Goal: Transaction & Acquisition: Purchase product/service

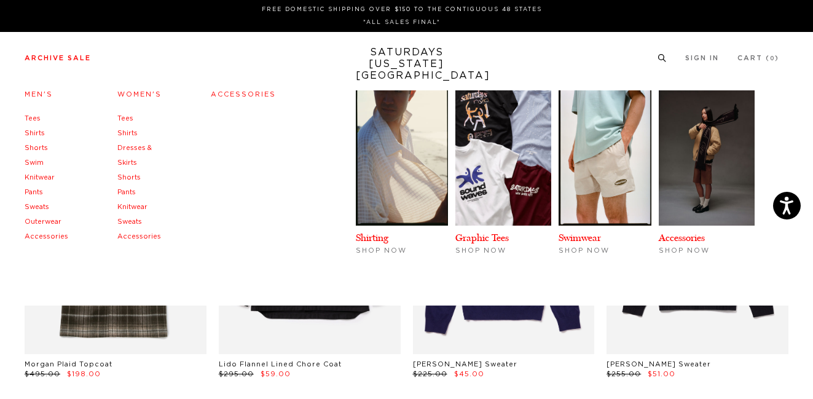
click at [80, 59] on link "Archive Sale" at bounding box center [58, 58] width 66 height 7
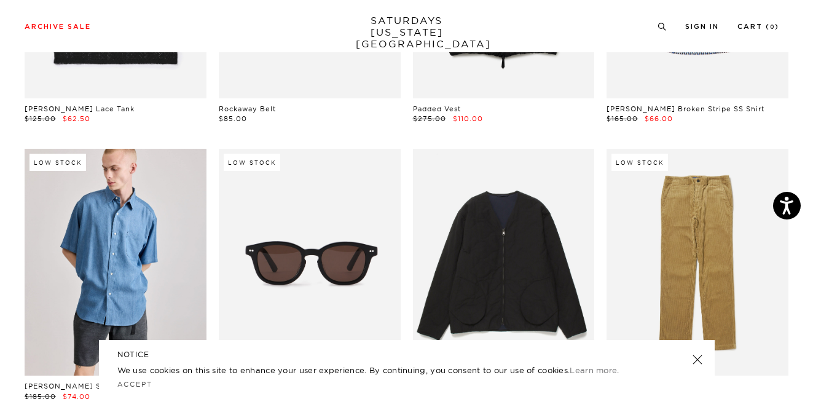
scroll to position [593, 0]
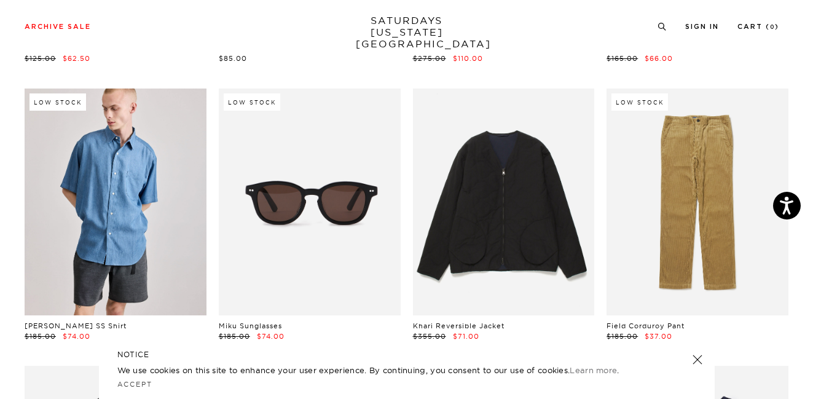
click at [704, 362] on div "NOTICE We use cookies on this site to enhance your user experience. By continui…" at bounding box center [407, 369] width 616 height 59
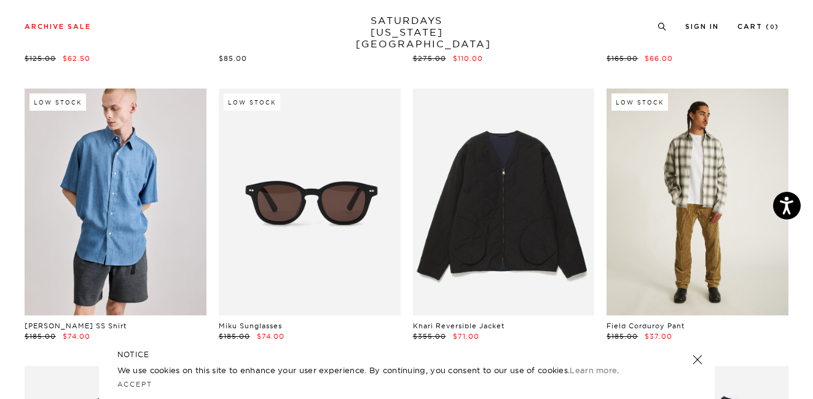
click at [698, 263] on link at bounding box center [697, 201] width 182 height 227
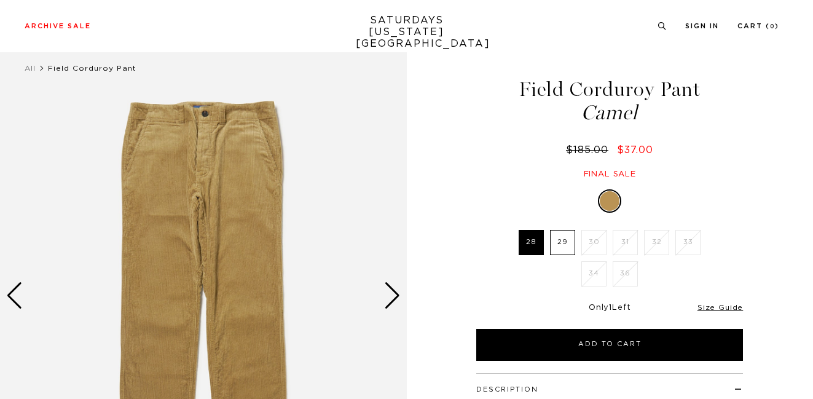
scroll to position [27, 0]
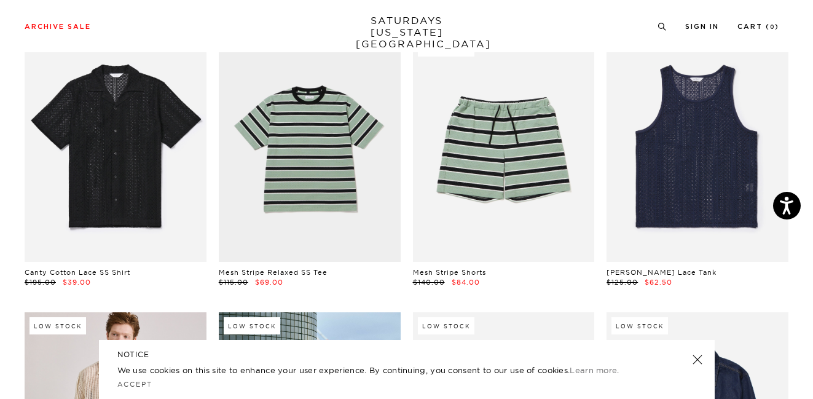
scroll to position [930, 0]
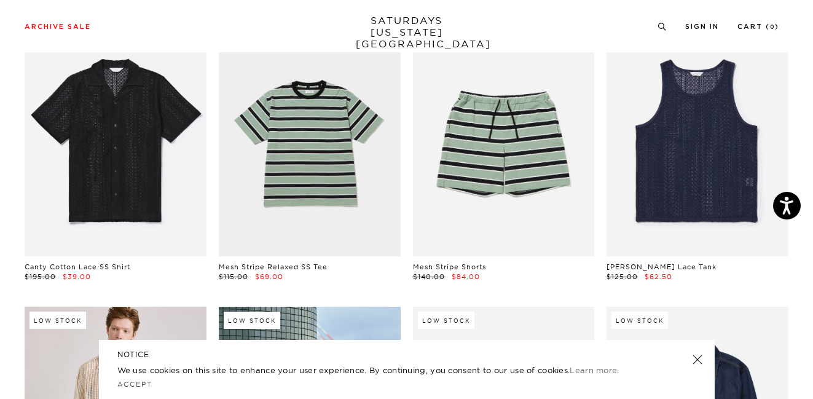
click at [695, 356] on link at bounding box center [696, 359] width 17 height 17
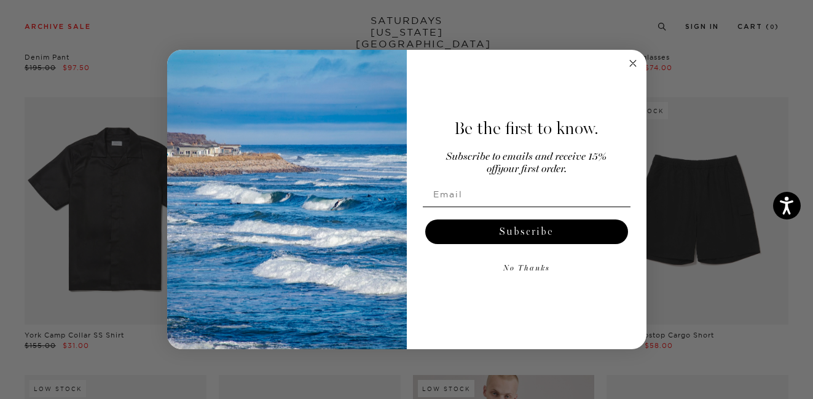
scroll to position [1716, 0]
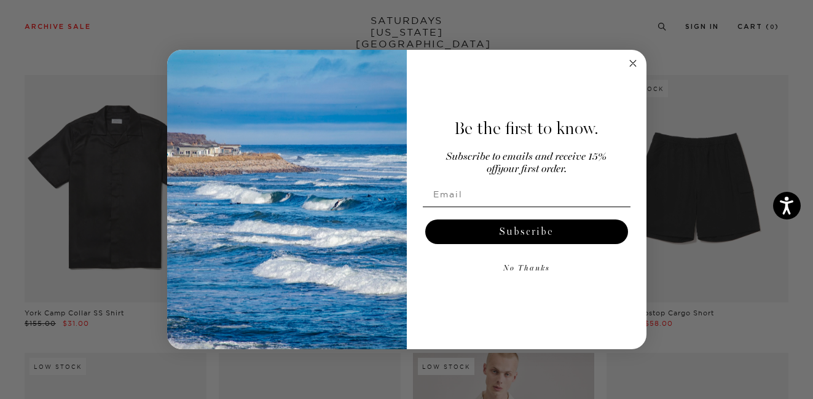
click at [633, 61] on circle "Close dialog" at bounding box center [632, 63] width 14 height 14
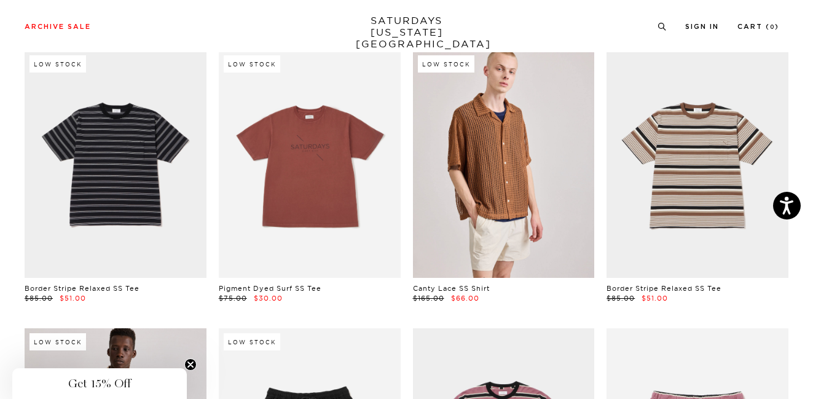
scroll to position [2855, 0]
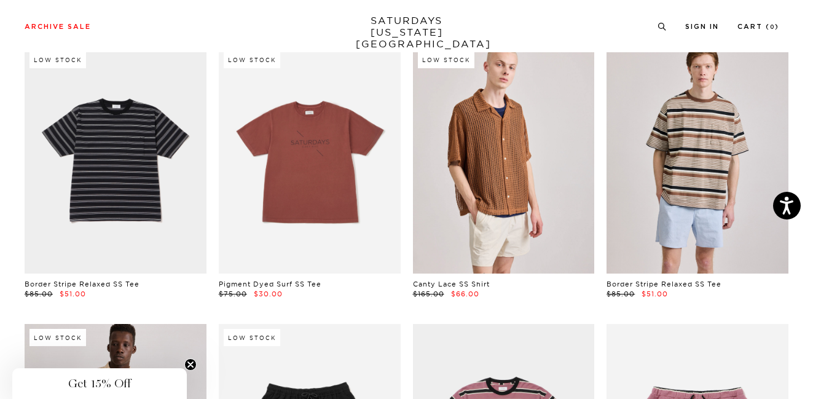
click at [671, 154] on link at bounding box center [697, 159] width 182 height 227
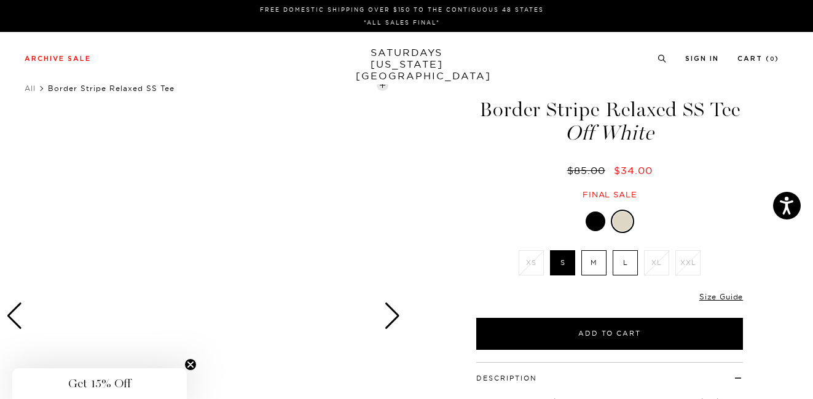
click at [282, 273] on div at bounding box center [203, 316] width 407 height 508
click at [394, 313] on div "Next slide" at bounding box center [392, 315] width 17 height 27
click at [606, 213] on div at bounding box center [609, 220] width 267 height 23
click at [600, 223] on div at bounding box center [595, 221] width 20 height 20
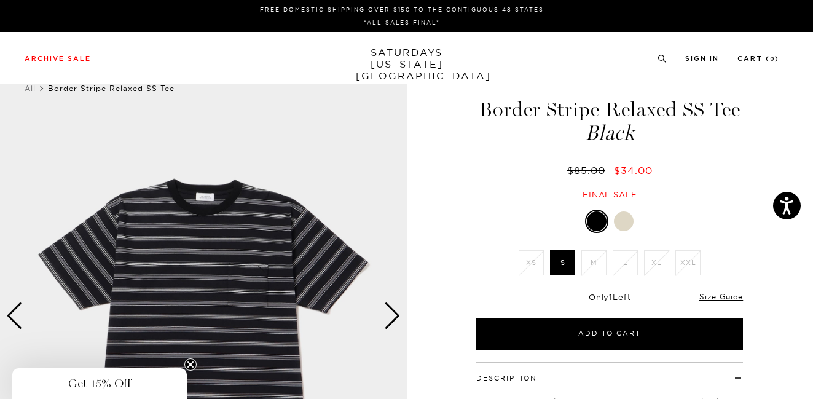
click at [625, 221] on div at bounding box center [624, 221] width 20 height 20
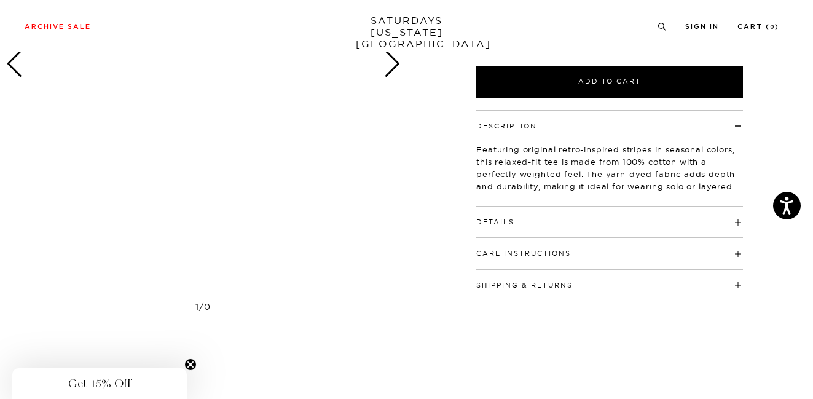
scroll to position [256, 0]
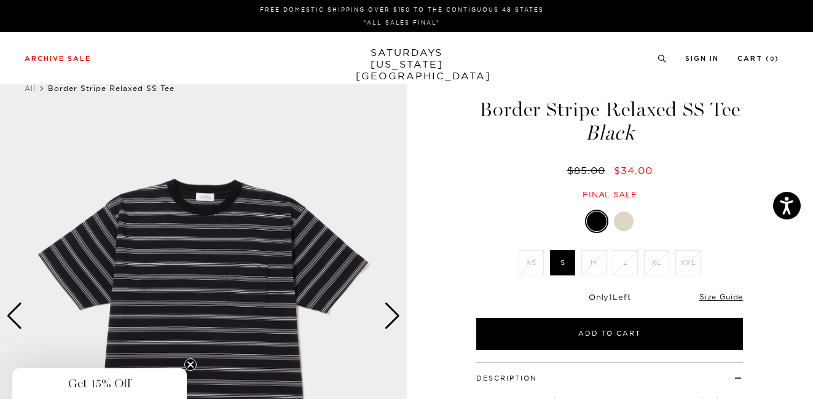
click at [620, 221] on div at bounding box center [624, 221] width 20 height 20
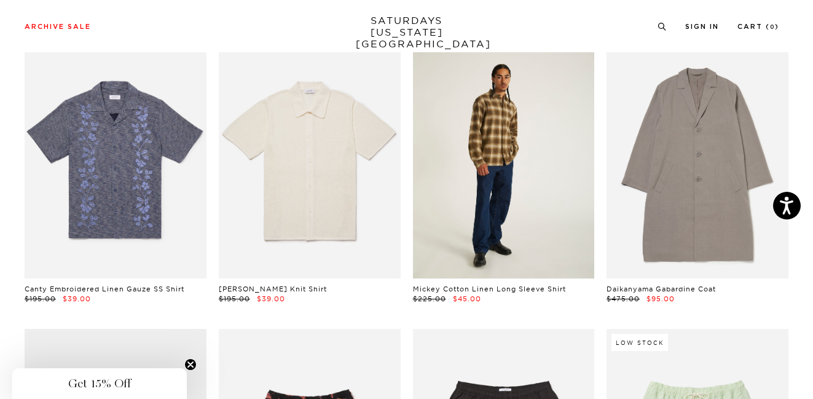
scroll to position [3678, 0]
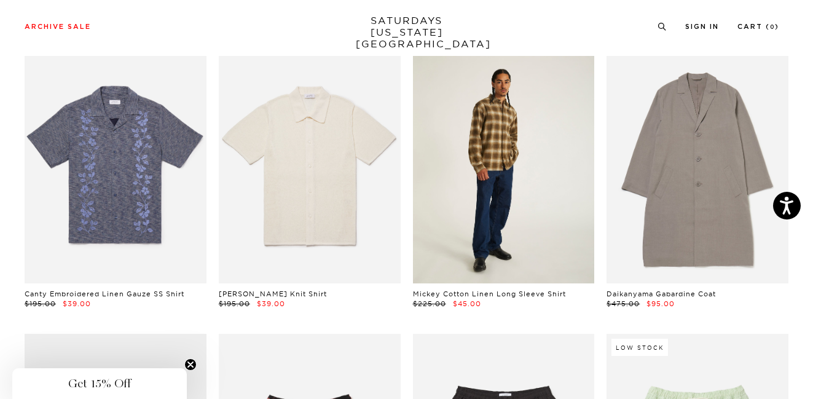
click at [532, 206] on link at bounding box center [504, 169] width 182 height 227
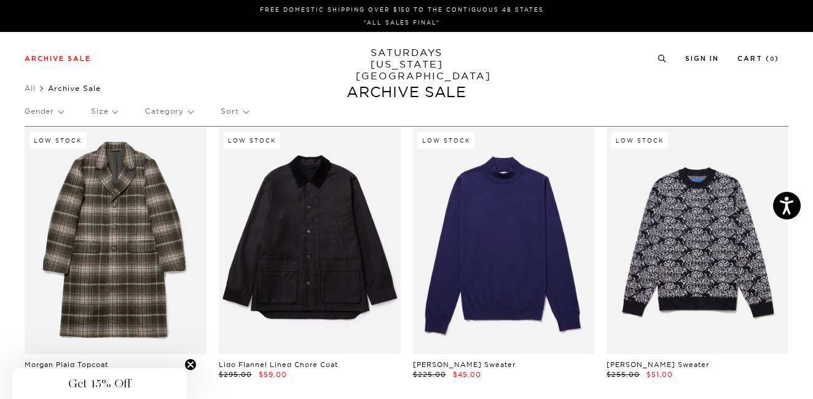
click at [106, 108] on p "Size" at bounding box center [104, 111] width 26 height 28
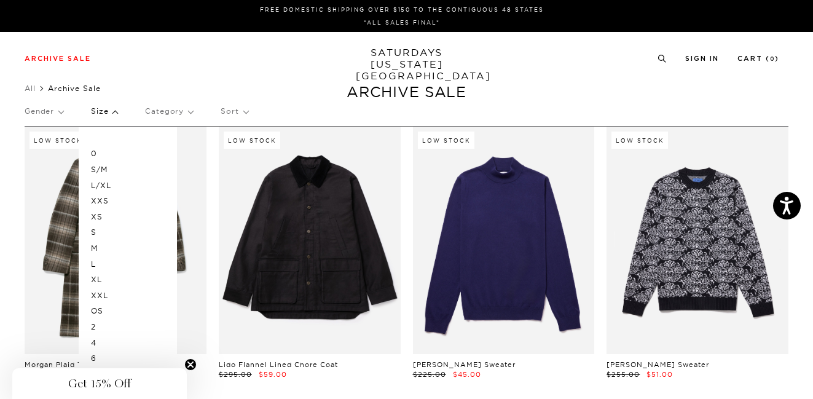
click at [99, 247] on p "M" at bounding box center [128, 248] width 74 height 16
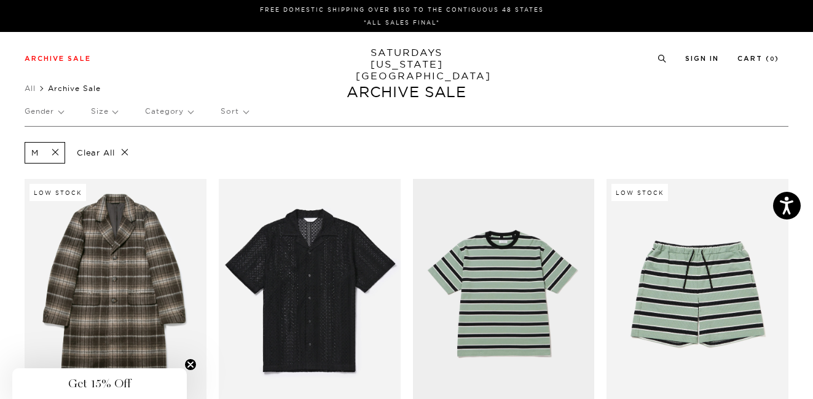
click at [44, 109] on p "Gender" at bounding box center [44, 111] width 39 height 28
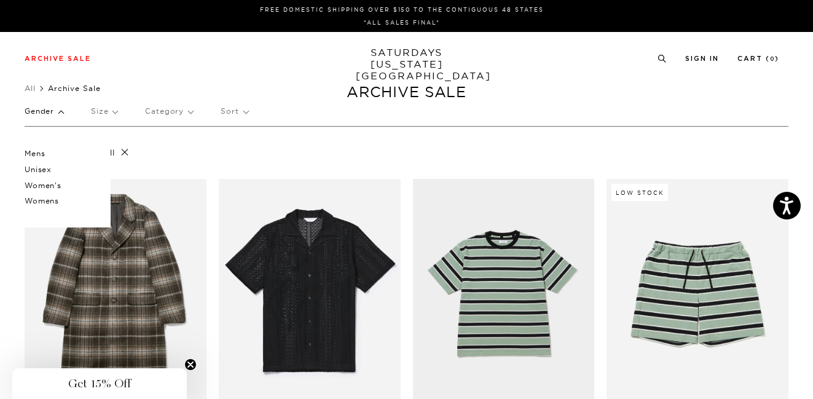
click at [39, 152] on p "Mens" at bounding box center [62, 154] width 74 height 16
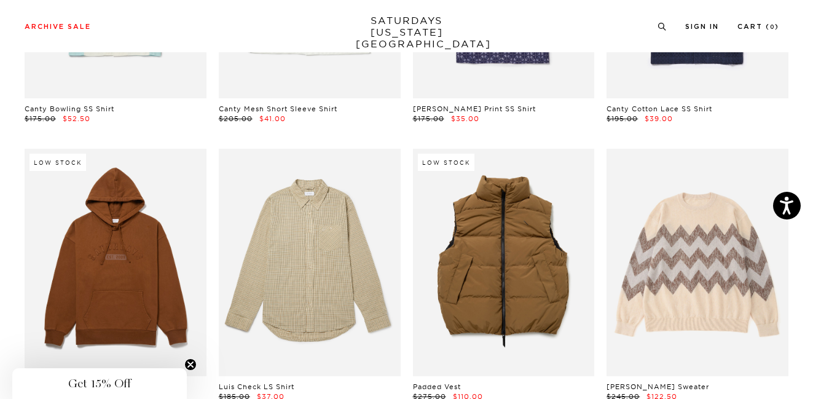
scroll to position [1979, 0]
